Goal: Find specific page/section: Find specific page/section

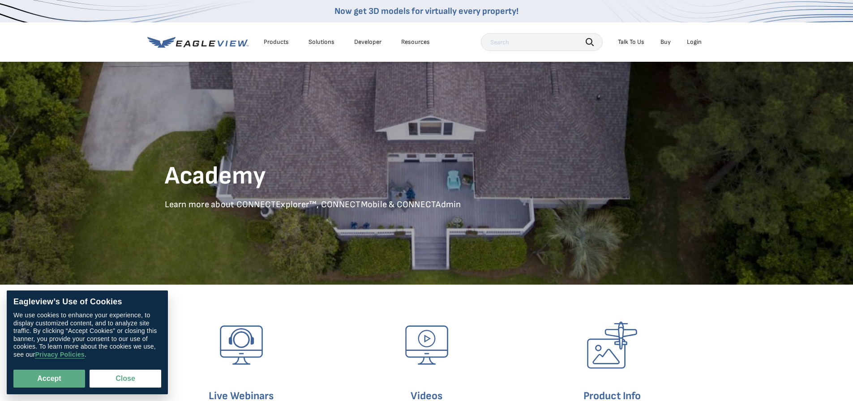
click at [692, 42] on div "Login" at bounding box center [694, 42] width 15 height 8
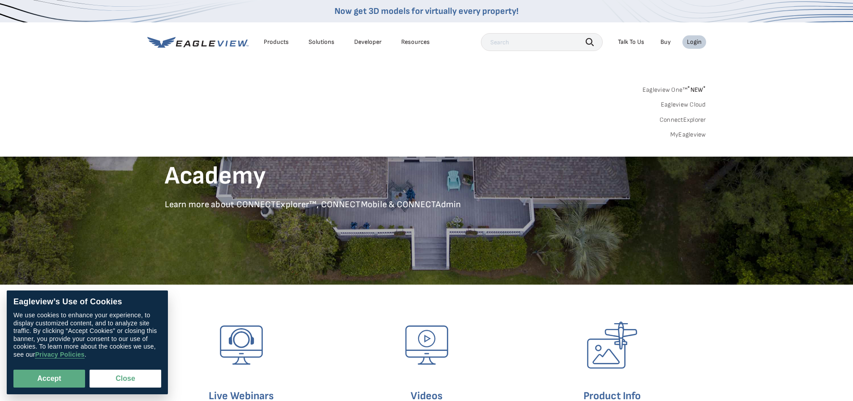
click at [696, 40] on div "Login" at bounding box center [694, 42] width 15 height 8
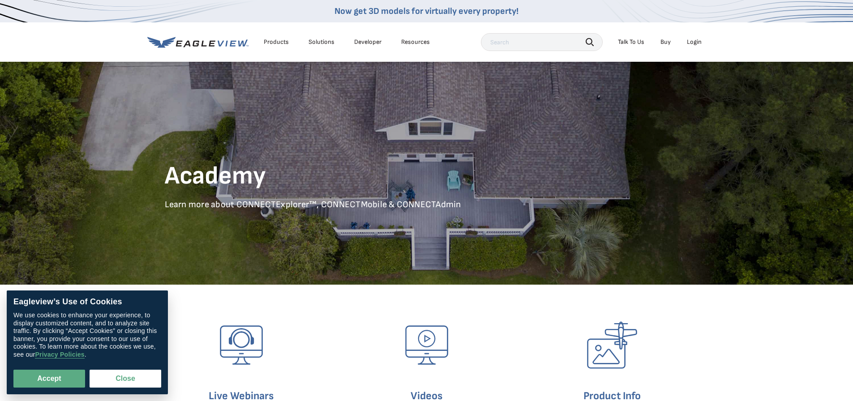
click at [694, 41] on div "Login" at bounding box center [694, 42] width 15 height 8
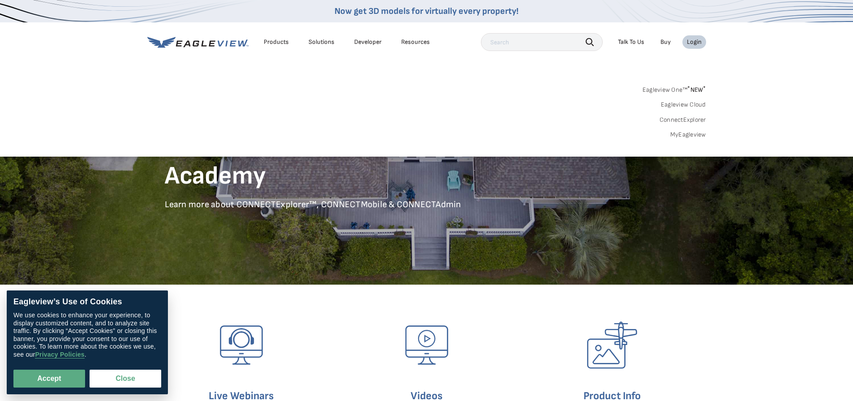
click at [693, 103] on link "Eagleview Cloud" at bounding box center [683, 105] width 45 height 8
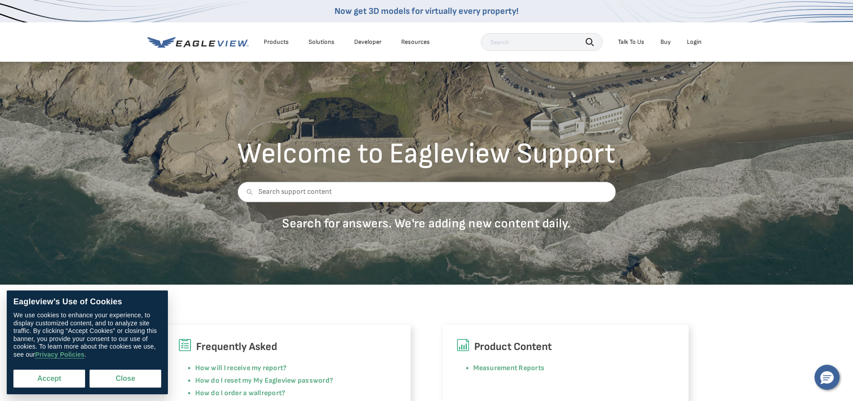
click at [44, 381] on button "Accept" at bounding box center [49, 379] width 72 height 18
checkbox input "true"
